Goal: Navigation & Orientation: Find specific page/section

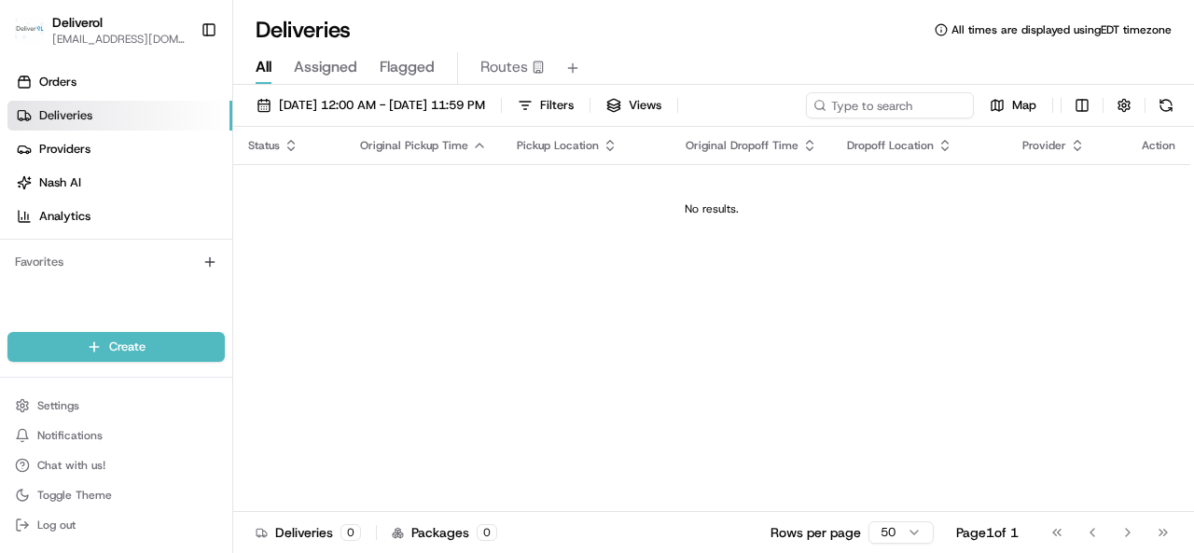
click at [708, 348] on div "Status Original Pickup Time Pickup Location Original Dropoff Time Dropoff Locat…" at bounding box center [711, 319] width 957 height 385
click at [92, 87] on link "Orders" at bounding box center [119, 82] width 225 height 30
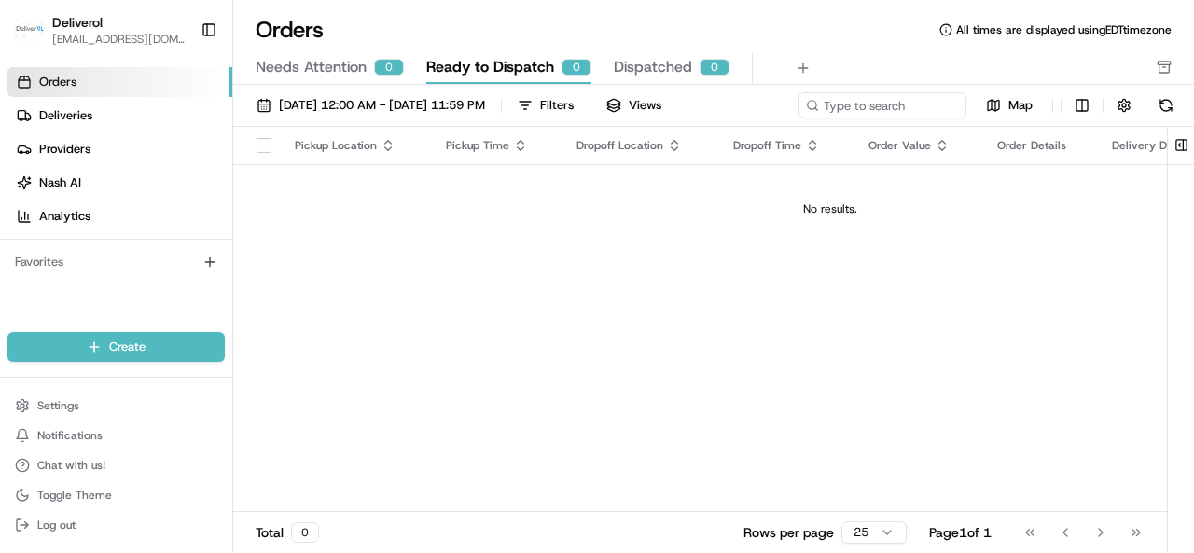
click at [43, 18] on img "button" at bounding box center [30, 30] width 30 height 26
click at [82, 171] on link "Nash AI" at bounding box center [119, 183] width 225 height 30
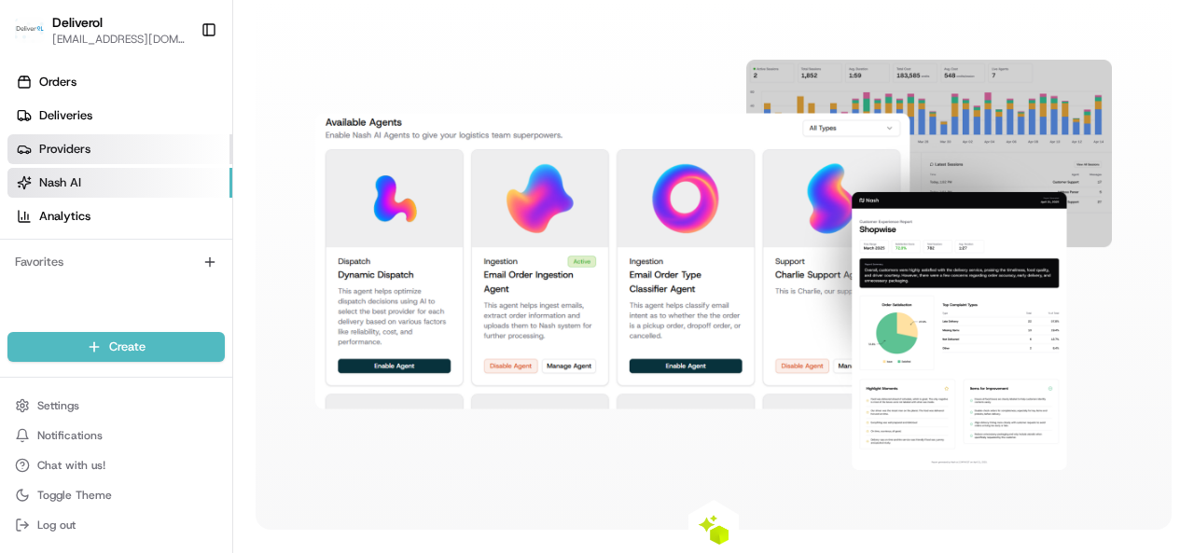
click at [99, 135] on link "Providers" at bounding box center [119, 149] width 225 height 30
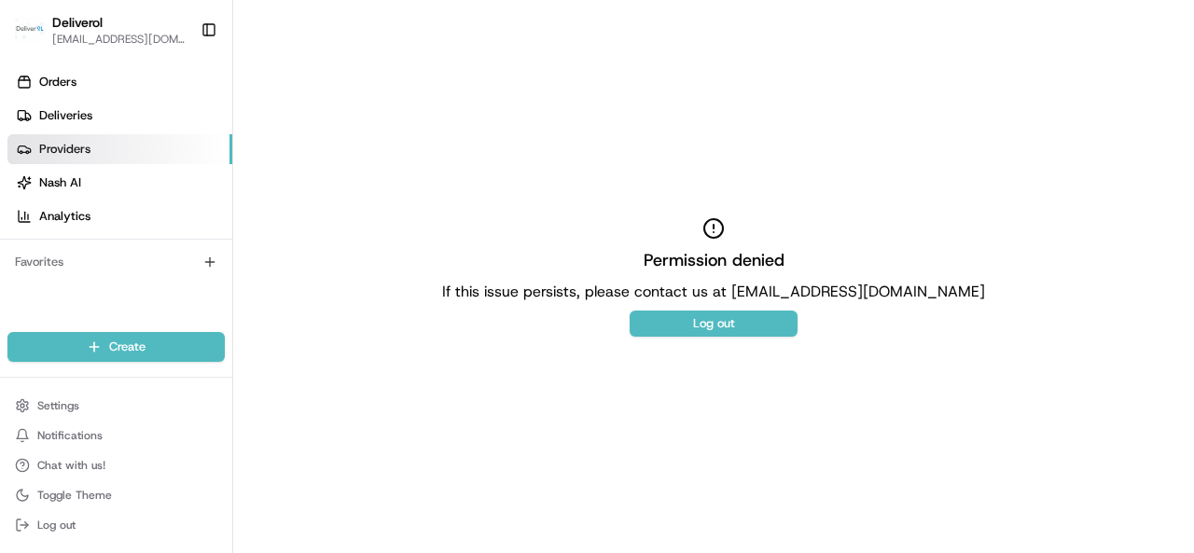
click at [47, 66] on div "Orders Deliveries Providers [PERSON_NAME] Analytics" at bounding box center [116, 149] width 232 height 179
click at [47, 76] on span "Orders" at bounding box center [57, 82] width 37 height 17
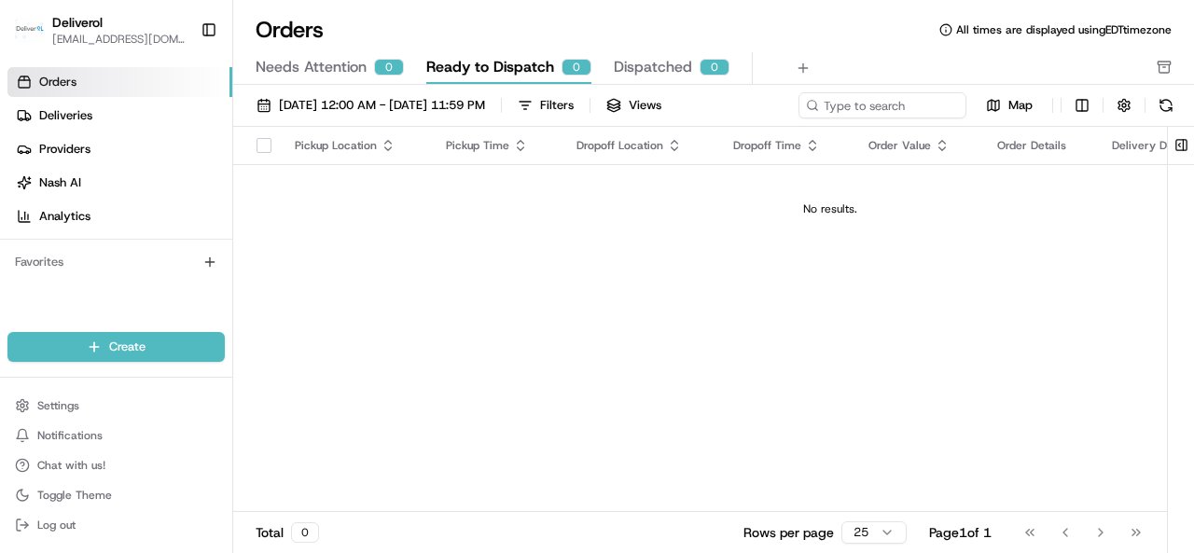
drag, startPoint x: 408, startPoint y: 305, endPoint x: 401, endPoint y: 290, distance: 16.3
click at [408, 305] on div "Pickup Location Pickup Time Dropoff Location Dropoff Time Order Value Order Det…" at bounding box center [830, 319] width 1194 height 385
click at [783, 203] on div "No results." at bounding box center [830, 208] width 1179 height 15
click at [855, 106] on div "[DATE] 12:00 AM - [DATE] 11:59 PM Filters Views Map" at bounding box center [713, 109] width 961 height 35
click at [742, 118] on input at bounding box center [854, 105] width 224 height 26
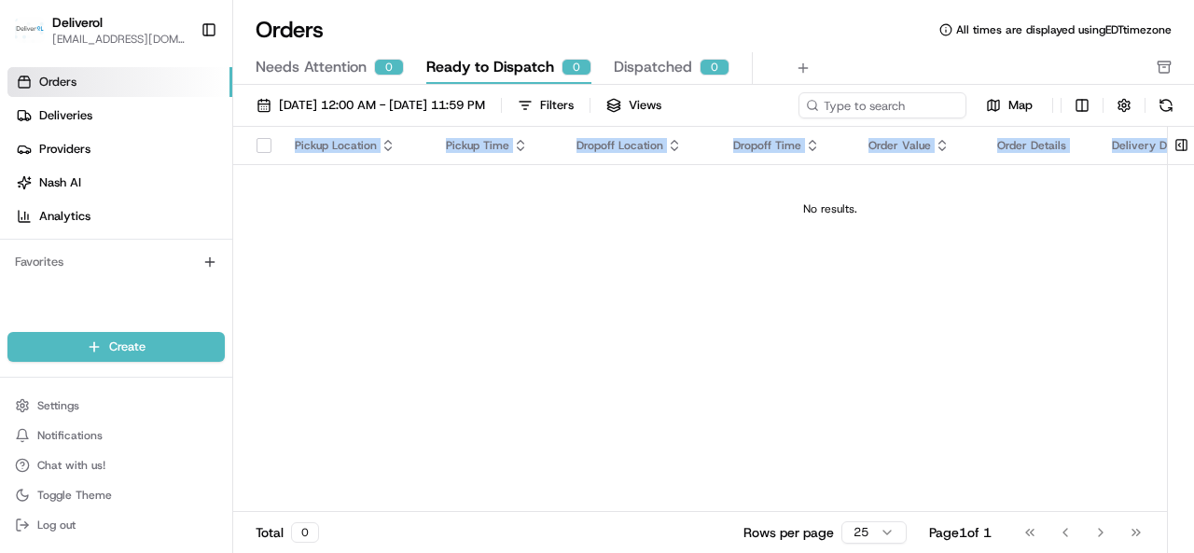
drag, startPoint x: 407, startPoint y: 268, endPoint x: 543, endPoint y: 141, distance: 186.1
click at [410, 272] on div "Pickup Location Pickup Time Dropoff Location Dropoff Time Order Value Order Det…" at bounding box center [830, 319] width 1194 height 385
click at [757, 214] on div "No results." at bounding box center [830, 208] width 1179 height 15
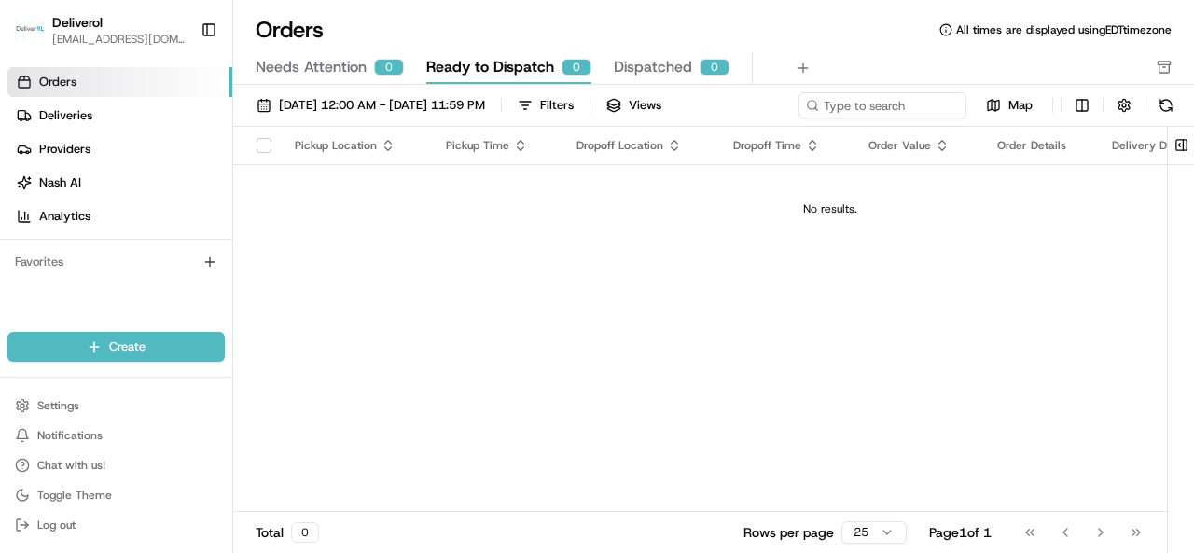
click at [604, 271] on div "Pickup Location Pickup Time Dropoff Location Dropoff Time Order Value Order Det…" at bounding box center [830, 319] width 1194 height 385
click at [1009, 94] on button "Map" at bounding box center [1009, 105] width 71 height 22
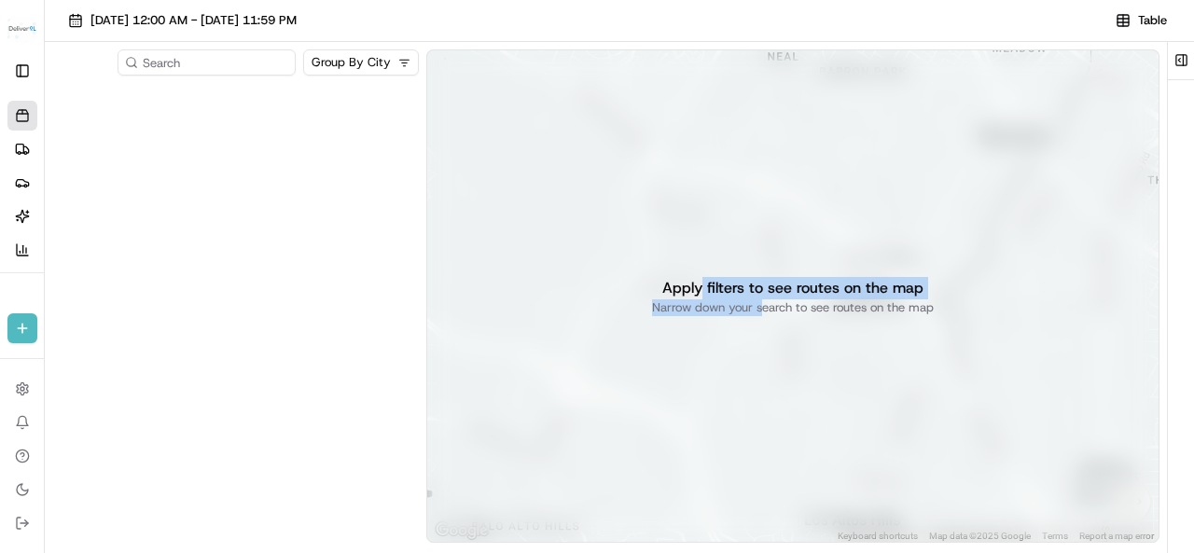
drag, startPoint x: 722, startPoint y: 277, endPoint x: 682, endPoint y: 265, distance: 41.9
click at [682, 265] on div "Apply filters to see routes on the map Narrow down your search to see routes on…" at bounding box center [792, 295] width 733 height 493
click at [779, 237] on div "Apply filters to see routes on the map Narrow down your search to see routes on…" at bounding box center [792, 295] width 733 height 493
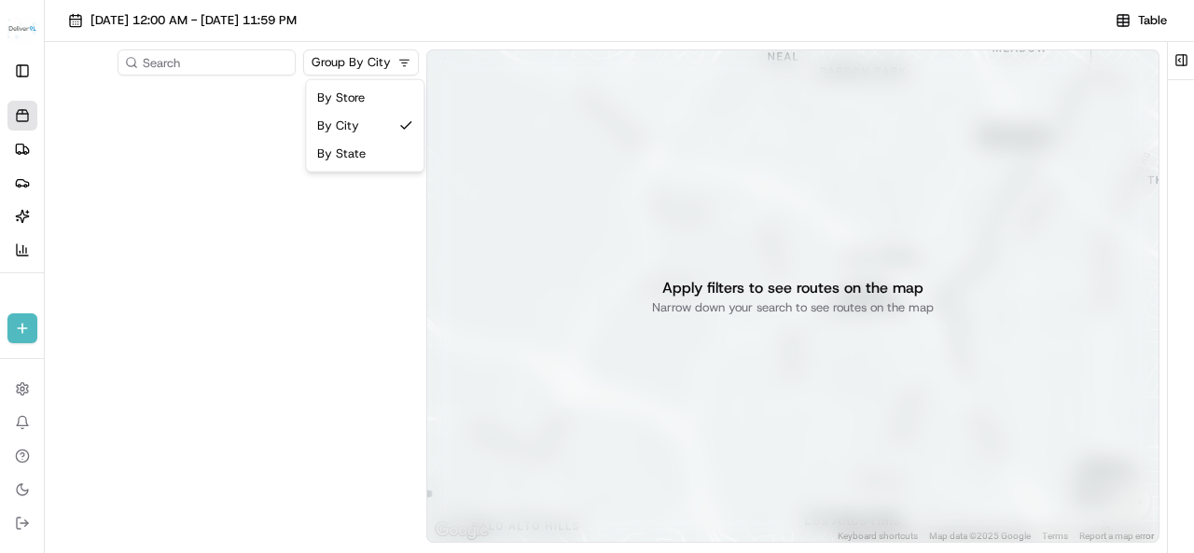
click at [377, 70] on html "Deliverol [EMAIL_ADDRESS][DOMAIN_NAME] Toggle Sidebar Orders Deliveries Provide…" at bounding box center [597, 276] width 1194 height 553
click at [771, 299] on p "Narrow down your search to see routes on the map" at bounding box center [793, 307] width 282 height 17
click at [737, 286] on p "Apply filters to see routes on the map" at bounding box center [792, 288] width 261 height 22
drag, startPoint x: 738, startPoint y: 263, endPoint x: 436, endPoint y: 266, distance: 302.2
click at [738, 265] on div "Apply filters to see routes on the map Narrow down your search to see routes on…" at bounding box center [792, 295] width 733 height 493
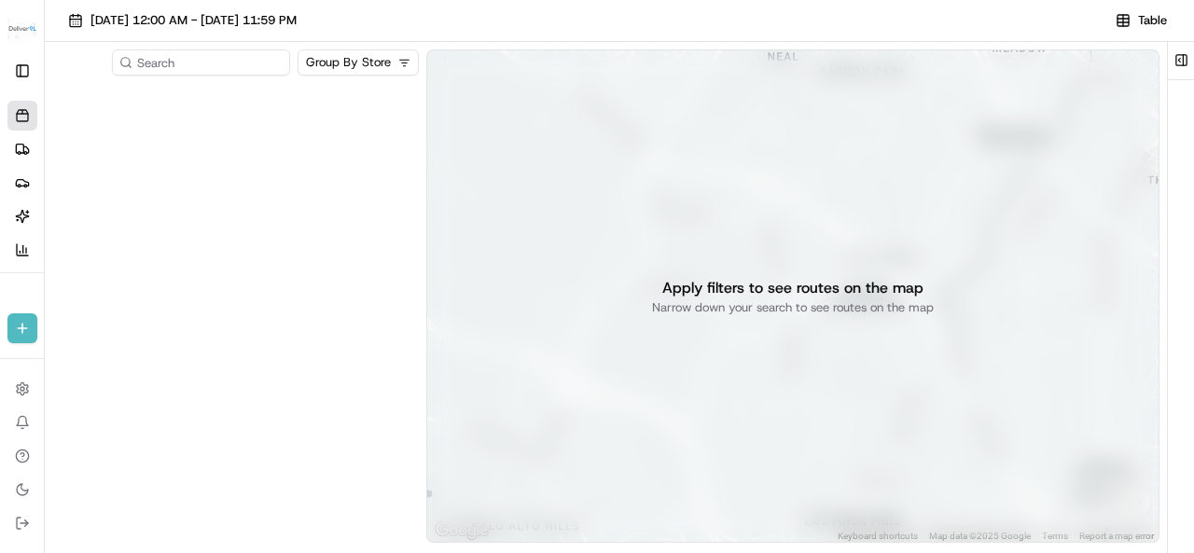
click at [275, 219] on div at bounding box center [235, 314] width 367 height 463
click at [30, 34] on img "button" at bounding box center [22, 30] width 30 height 26
click at [26, 31] on img "button" at bounding box center [22, 30] width 30 height 26
click at [20, 79] on button "Toggle Sidebar" at bounding box center [22, 71] width 30 height 30
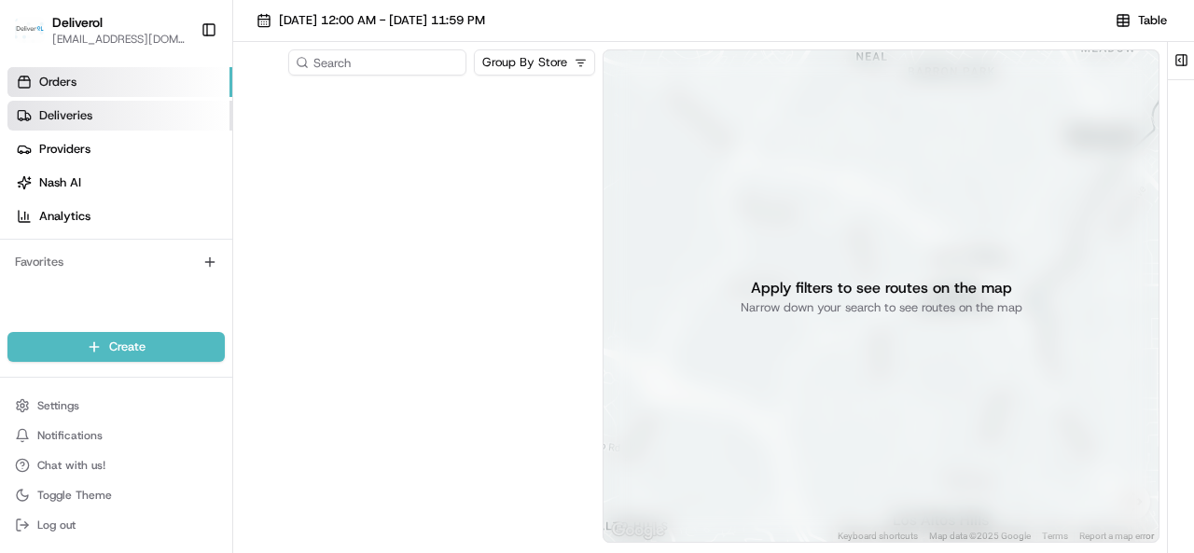
click at [76, 120] on span "Deliveries" at bounding box center [65, 115] width 53 height 17
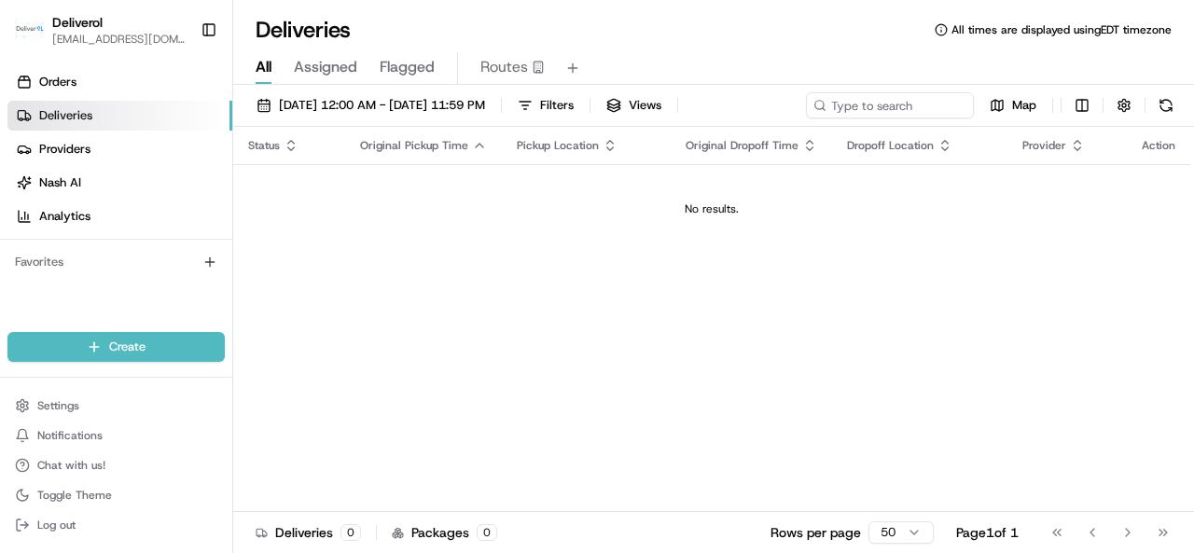
click at [629, 223] on td "No results." at bounding box center [711, 209] width 957 height 90
click at [399, 325] on div "Status Original Pickup Time Pickup Location Original Dropoff Time Dropoff Locat…" at bounding box center [711, 319] width 957 height 385
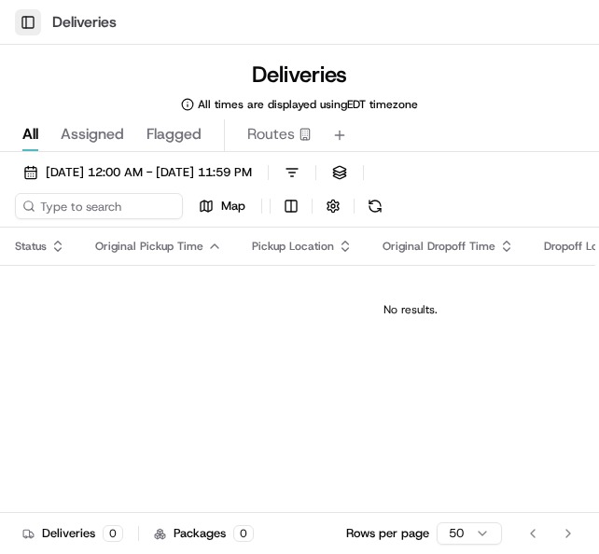
click at [29, 33] on button "Toggle Sidebar" at bounding box center [28, 22] width 26 height 26
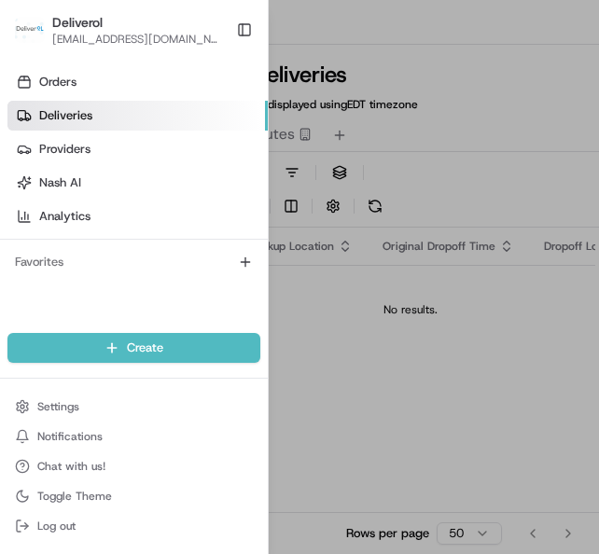
click at [367, 394] on div at bounding box center [299, 277] width 599 height 554
